Goal: Transaction & Acquisition: Purchase product/service

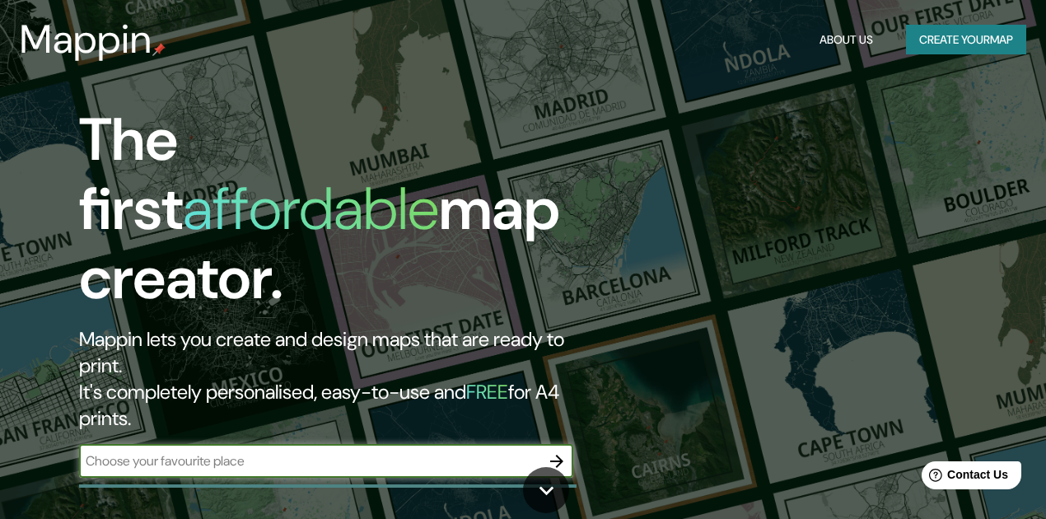
click at [307, 451] on input "text" at bounding box center [309, 460] width 461 height 19
type input "Balatonvilágos, [STREET_ADDRESS]"
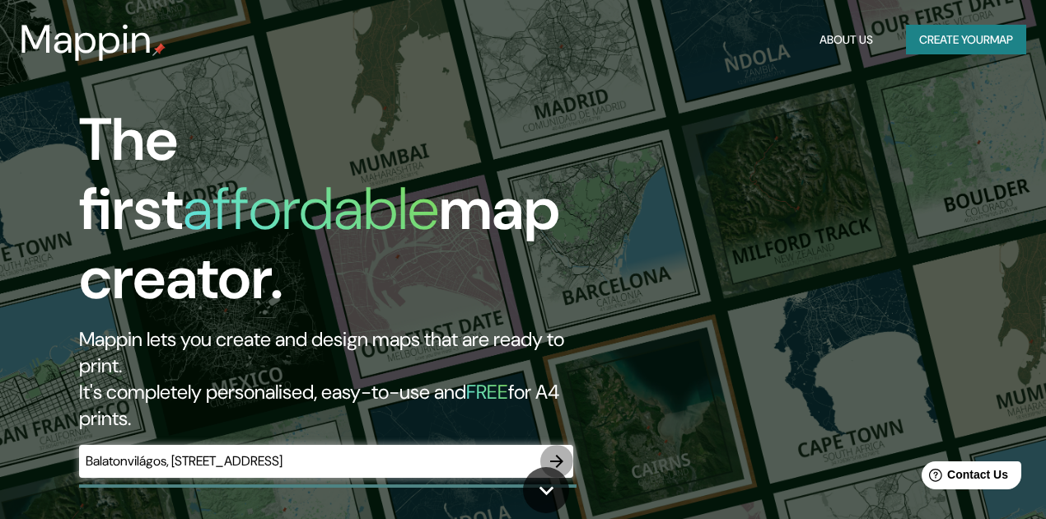
click at [517, 455] on icon "button" at bounding box center [556, 461] width 13 height 13
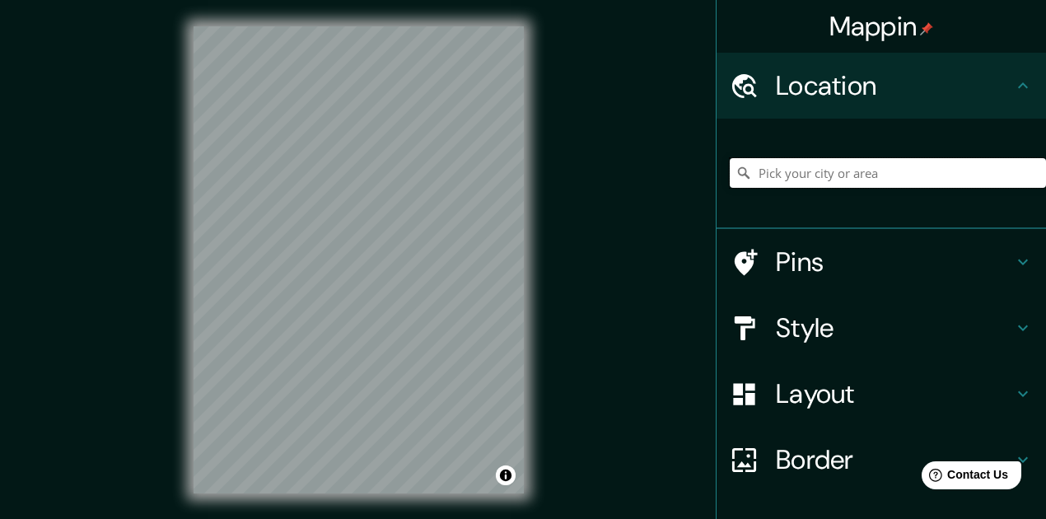
click at [517, 163] on input "Pick your city or area" at bounding box center [888, 173] width 316 height 30
paste input "Balatonvilágos, [STREET_ADDRESS]"
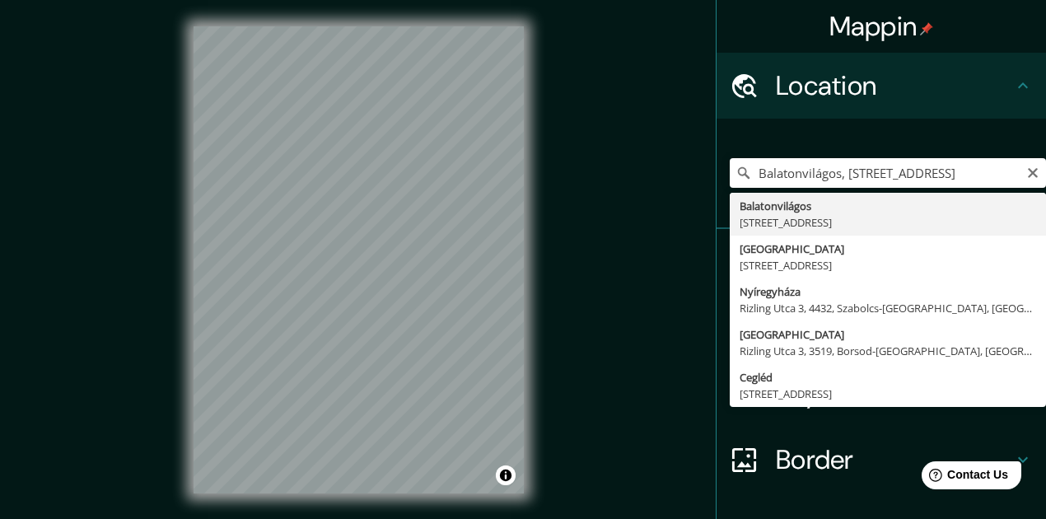
type input "Balatonvilágos, [STREET_ADDRESS]"
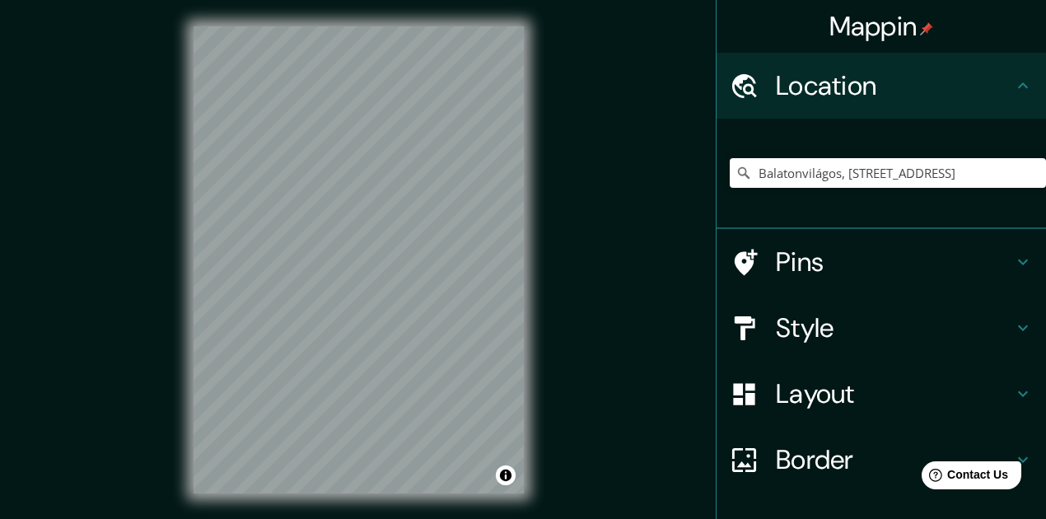
click at [517, 407] on h4 "Layout" at bounding box center [894, 393] width 237 height 33
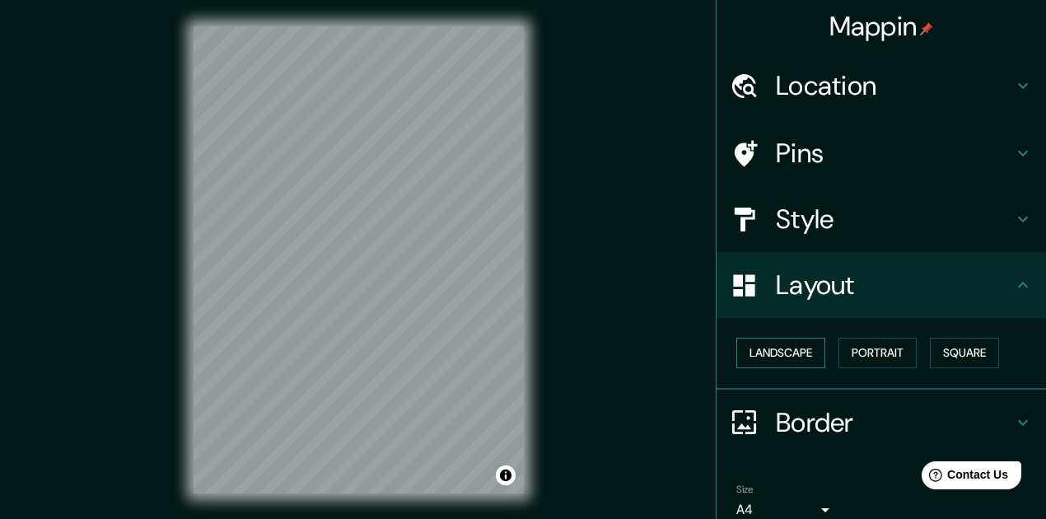
click at [517, 360] on button "Landscape" at bounding box center [781, 353] width 89 height 30
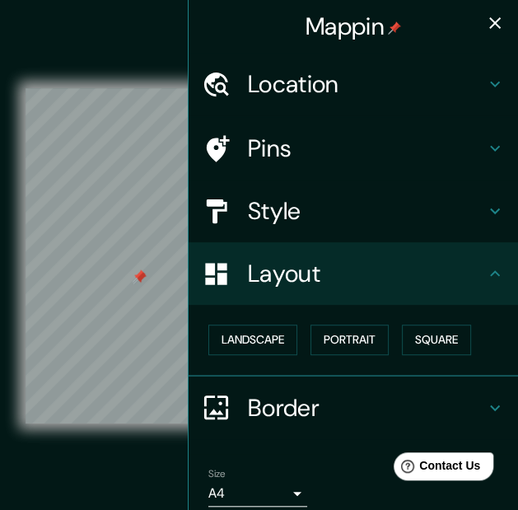
click at [496, 20] on icon "button" at bounding box center [495, 23] width 20 height 20
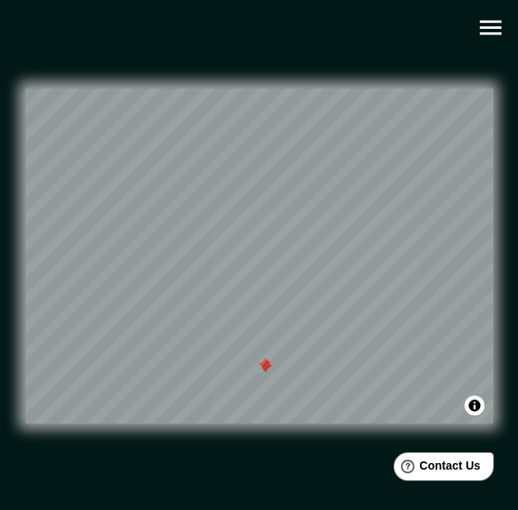
click at [262, 371] on div at bounding box center [263, 364] width 13 height 13
click at [262, 371] on div at bounding box center [265, 367] width 13 height 13
